Goal: Task Accomplishment & Management: Manage account settings

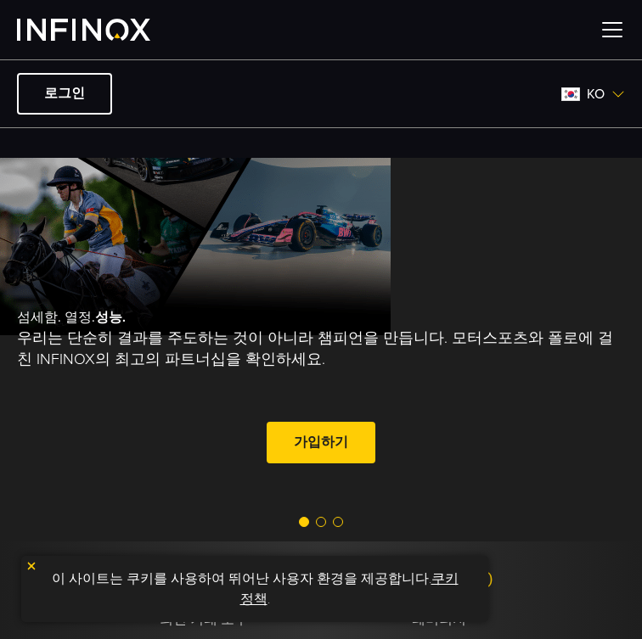
click at [609, 35] on img at bounding box center [611, 29] width 25 height 25
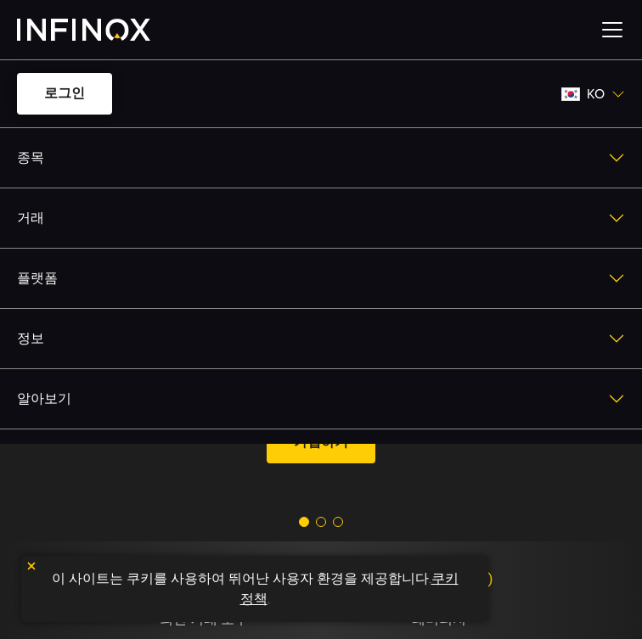
click at [48, 106] on link "로그인" at bounding box center [64, 94] width 95 height 42
click at [79, 94] on link "로그인" at bounding box center [64, 94] width 95 height 42
